Goal: Task Accomplishment & Management: Manage account settings

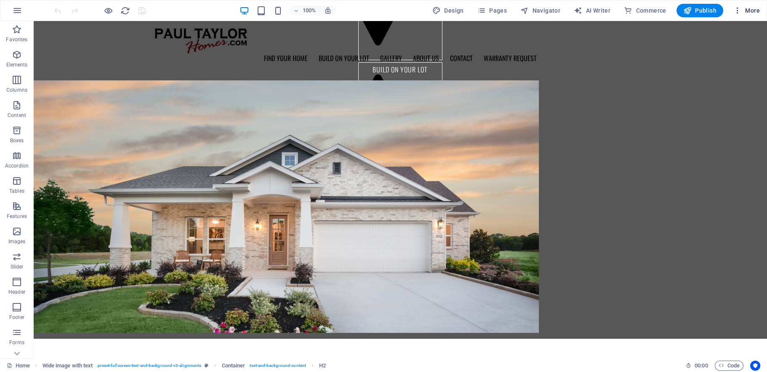
click at [746, 11] on span "More" at bounding box center [746, 10] width 27 height 8
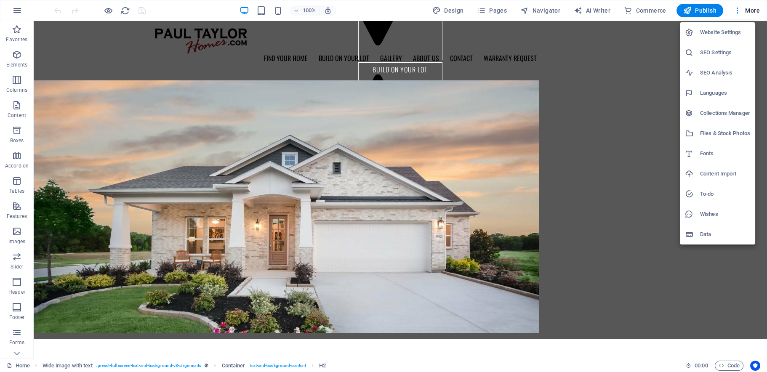
click at [717, 111] on h6 "Collections Manager" at bounding box center [725, 113] width 50 height 10
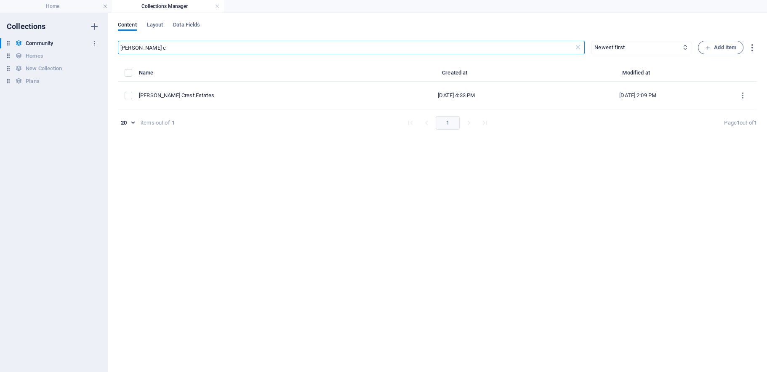
click at [35, 40] on h6 "Community" at bounding box center [39, 43] width 27 height 10
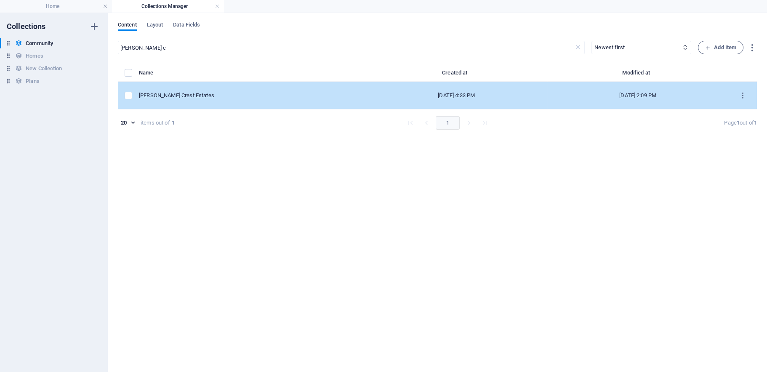
click at [200, 97] on div "[PERSON_NAME] Crest Estates" at bounding box center [249, 96] width 220 height 8
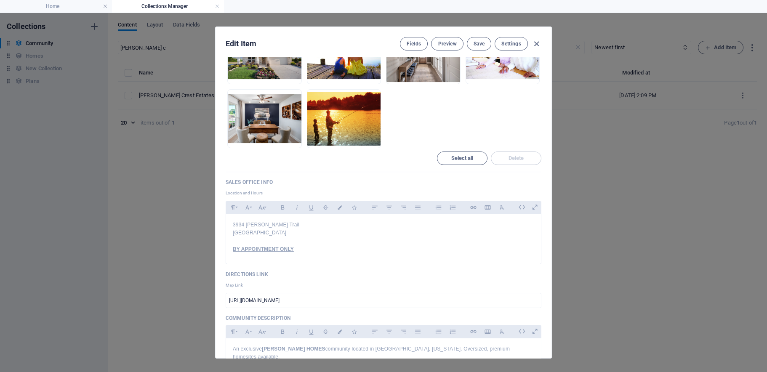
scroll to position [421, 0]
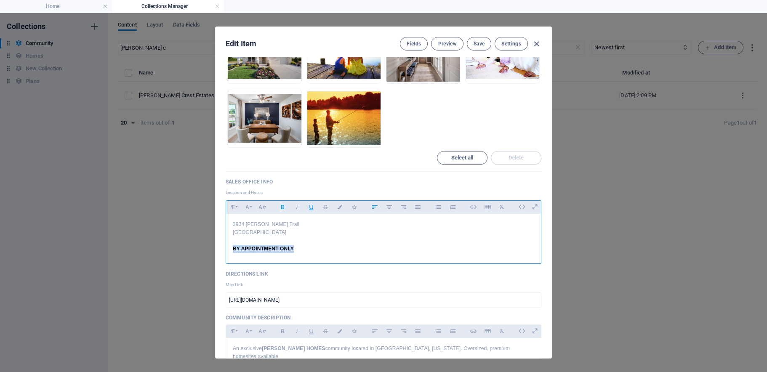
drag, startPoint x: 309, startPoint y: 254, endPoint x: 231, endPoint y: 251, distance: 78.3
click at [231, 251] on div "[STREET_ADDRESS][PERSON_NAME] BY APPOINTMENT ONLY" at bounding box center [383, 237] width 315 height 46
drag, startPoint x: 284, startPoint y: 251, endPoint x: 229, endPoint y: 251, distance: 55.5
click at [229, 251] on div "[STREET_ADDRESS][PERSON_NAME] [DATE] - [DATE]" at bounding box center [383, 237] width 315 height 46
click at [310, 206] on icon "button" at bounding box center [311, 207] width 7 height 10
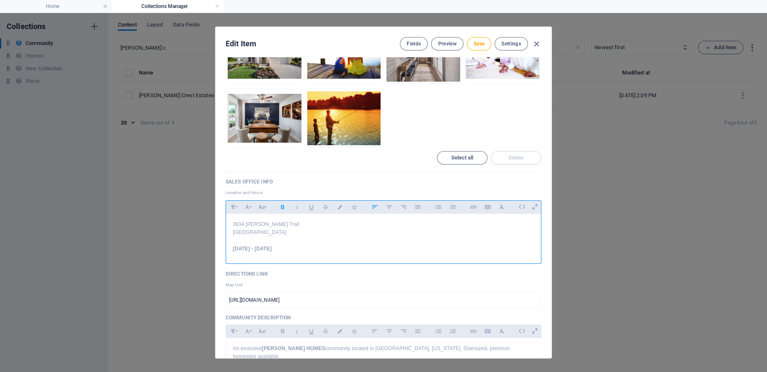
click at [287, 253] on p "[DATE] - [DATE]" at bounding box center [383, 249] width 301 height 8
drag, startPoint x: 280, startPoint y: 252, endPoint x: 233, endPoint y: 251, distance: 47.1
click at [233, 251] on strong "[DATE] - [DATE]" at bounding box center [252, 249] width 39 height 6
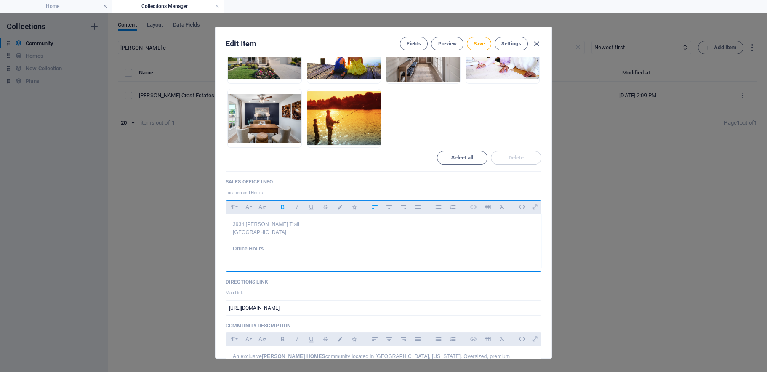
click at [284, 205] on icon "button" at bounding box center [282, 207] width 7 height 10
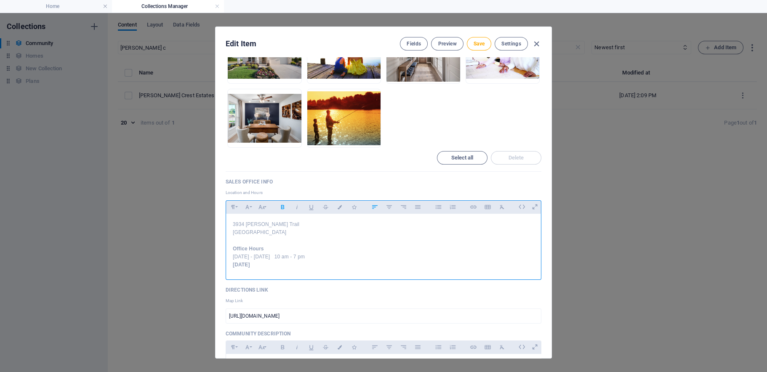
drag, startPoint x: 258, startPoint y: 271, endPoint x: 218, endPoint y: 271, distance: 40.0
click at [218, 271] on div "Name [PERSON_NAME] Crest Estates ​ Slug [DOMAIN_NAME][URL] [GEOGRAPHIC_DATA]-cr…" at bounding box center [383, 207] width 336 height 301
click at [280, 207] on icon "button" at bounding box center [282, 207] width 7 height 10
drag, startPoint x: 257, startPoint y: 268, endPoint x: 359, endPoint y: 290, distance: 104.3
click at [258, 268] on p "[DATE]" at bounding box center [383, 265] width 301 height 8
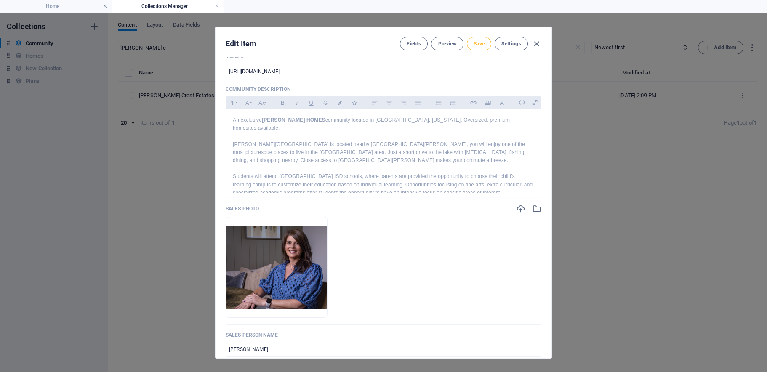
click at [473, 45] on span "Save" at bounding box center [478, 43] width 11 height 7
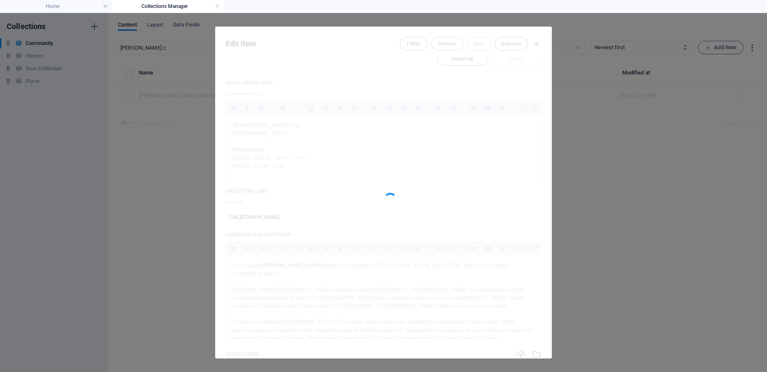
scroll to position [479, 0]
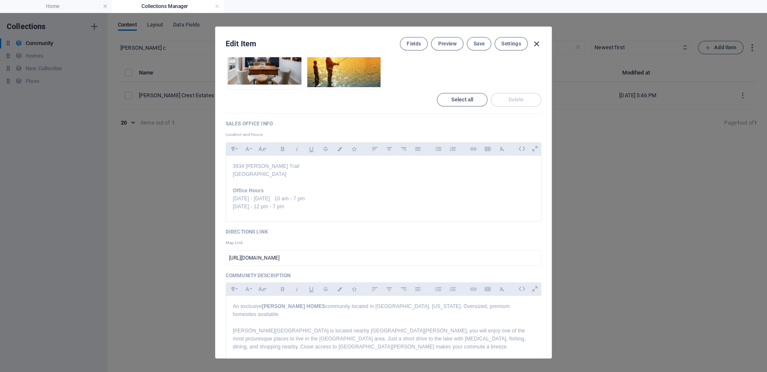
click at [537, 43] on icon "button" at bounding box center [536, 44] width 10 height 10
type input "[PERSON_NAME]-crest-estates"
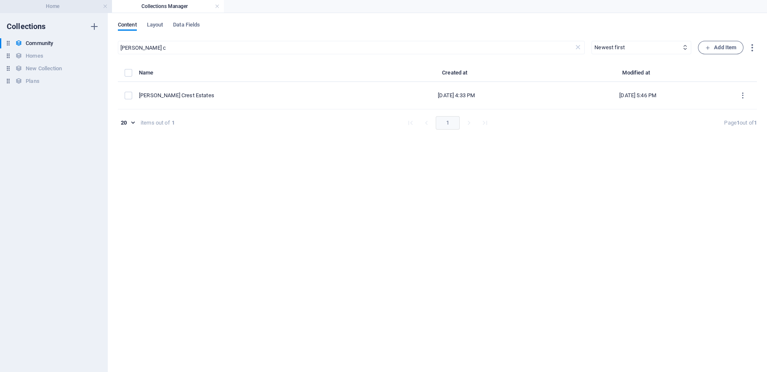
click at [62, 6] on h4 "Home" at bounding box center [56, 6] width 112 height 9
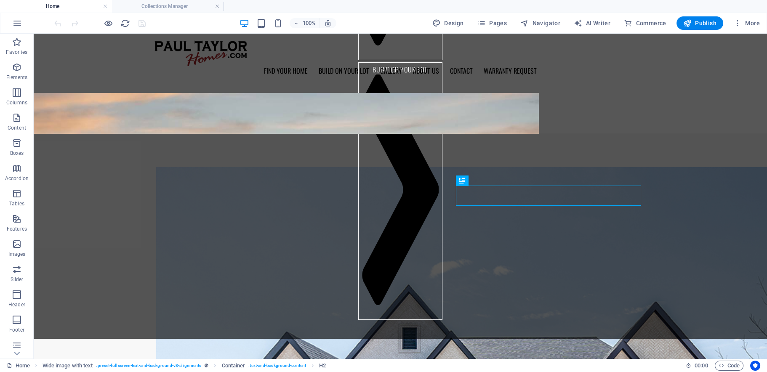
scroll to position [359, 0]
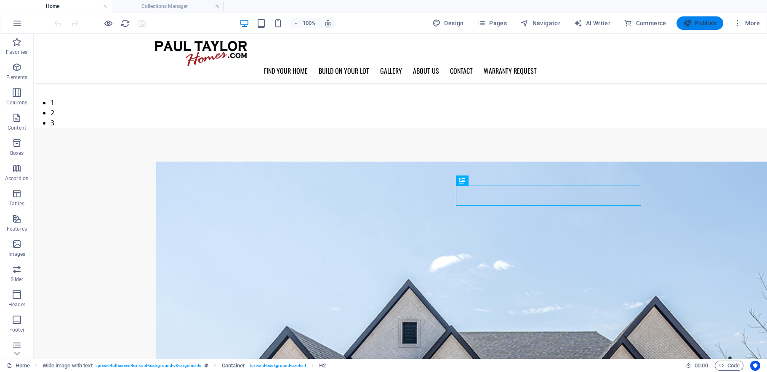
click at [694, 23] on span "Publish" at bounding box center [699, 23] width 33 height 8
